Goal: Task Accomplishment & Management: Complete application form

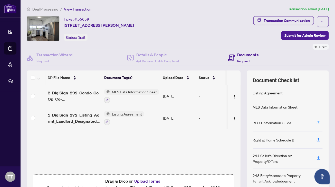
click at [316, 121] on icon "button" at bounding box center [318, 122] width 5 height 5
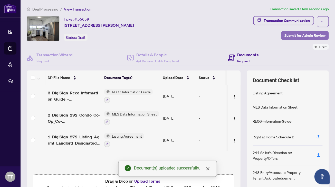
click at [305, 36] on span "Submit for Admin Review" at bounding box center [304, 35] width 41 height 8
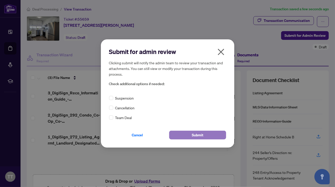
click at [195, 135] on span "Submit" at bounding box center [198, 135] width 12 height 8
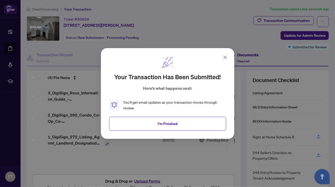
click at [224, 58] on icon at bounding box center [225, 57] width 3 height 3
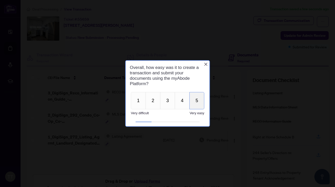
click at [196, 101] on button "5" at bounding box center [196, 100] width 15 height 17
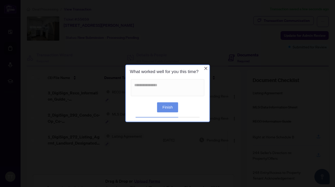
click at [169, 108] on button "Finish" at bounding box center [167, 107] width 21 height 10
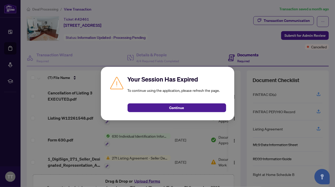
scroll to position [66, 0]
